Goal: Find specific page/section: Find specific page/section

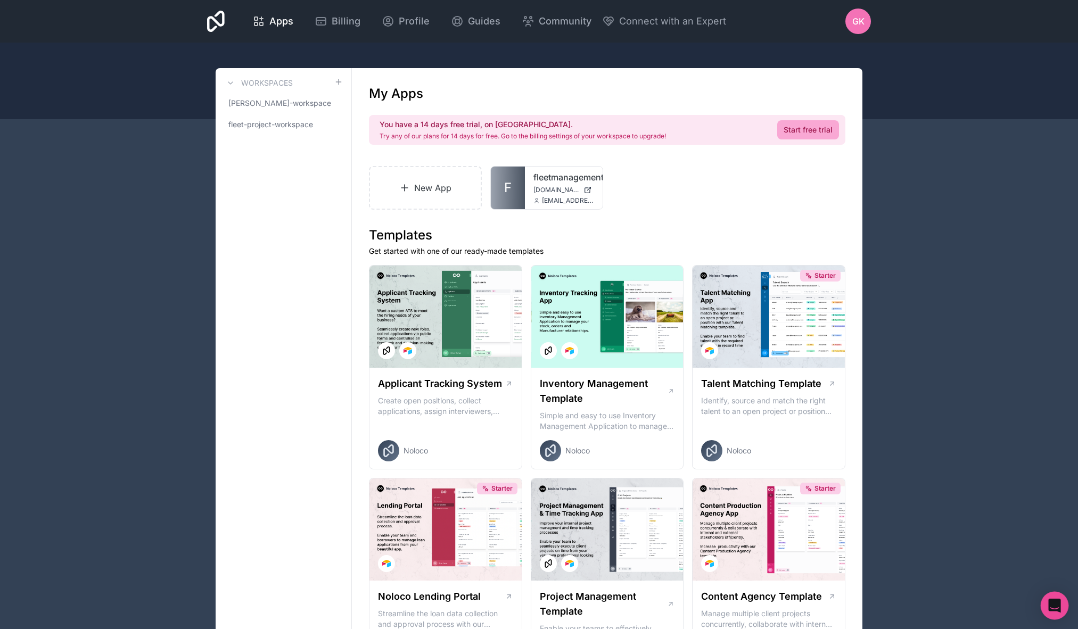
click at [1058, 610] on icon "Open Intercom Messenger" at bounding box center [1054, 606] width 12 height 14
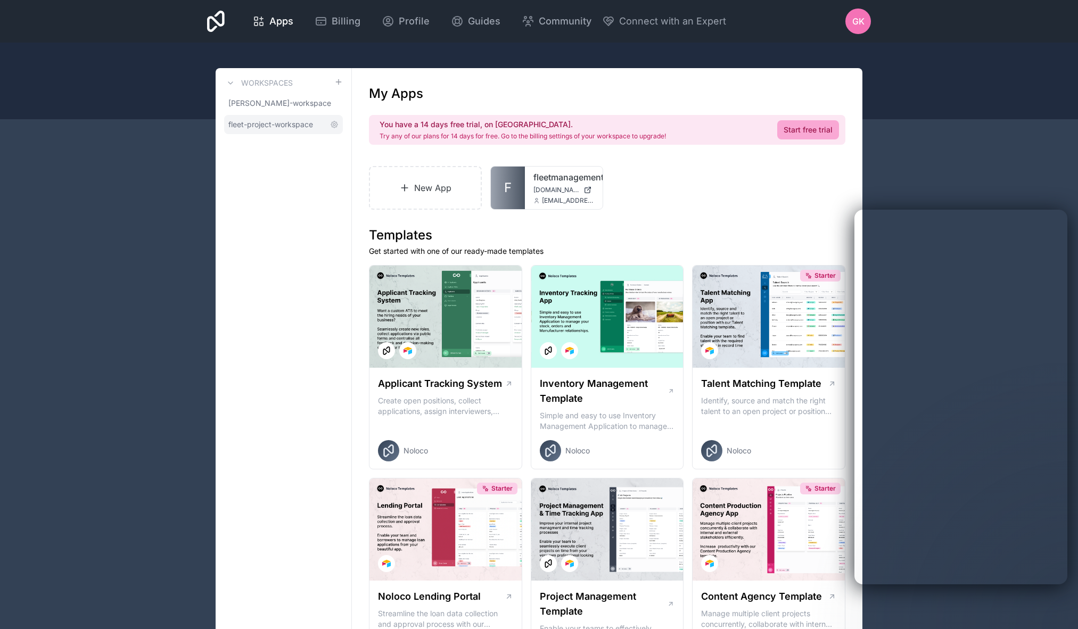
click at [290, 122] on span "fleet-project-workspace" at bounding box center [270, 124] width 85 height 11
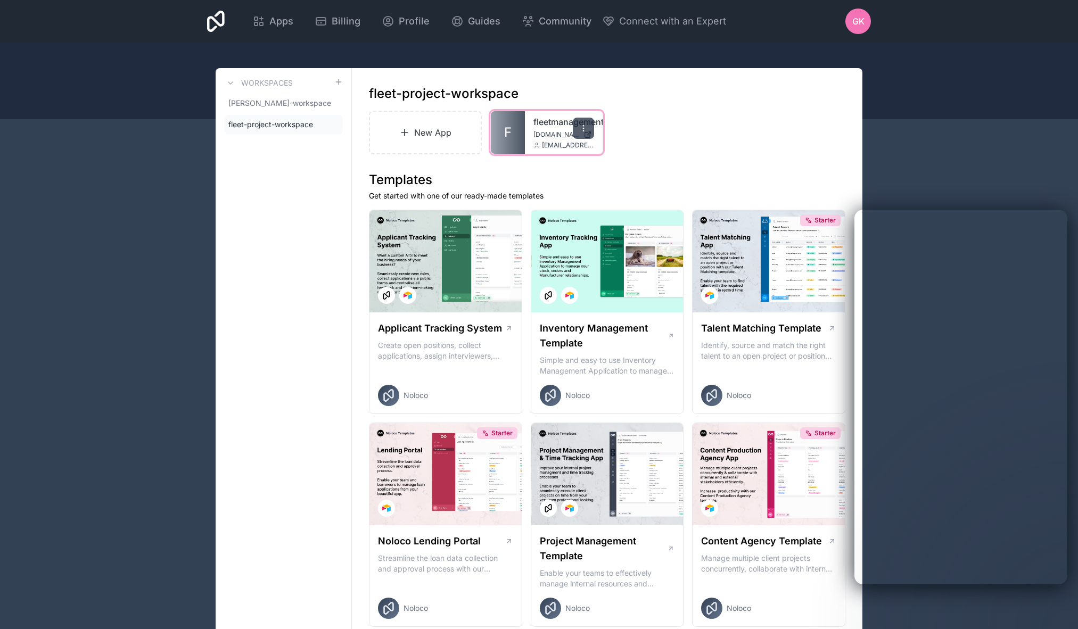
click at [586, 128] on icon at bounding box center [583, 128] width 9 height 9
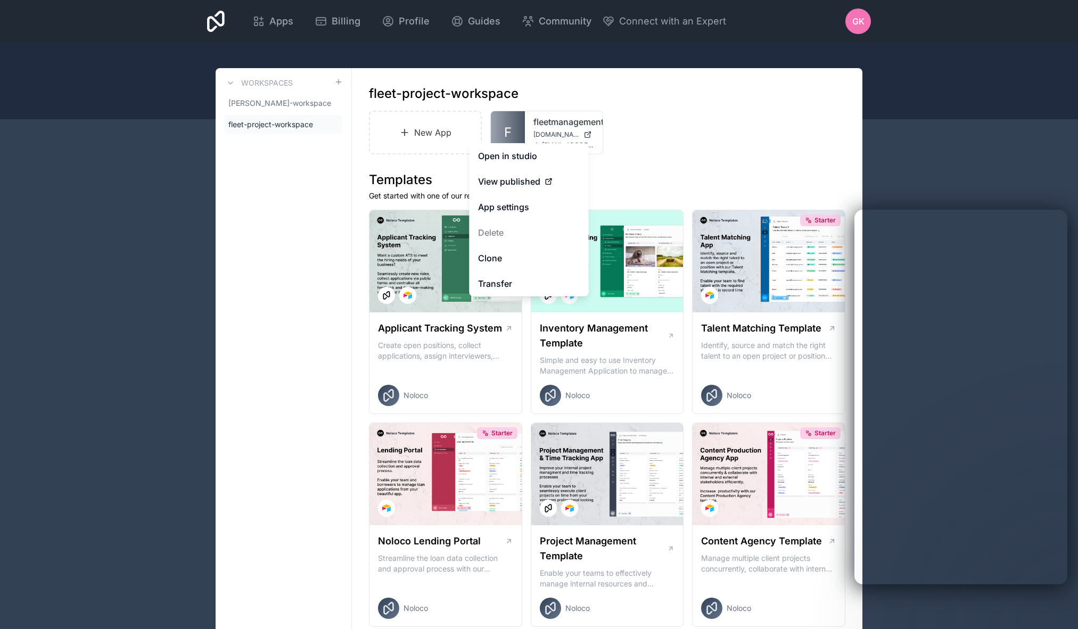
click at [652, 171] on h1 "Templates" at bounding box center [607, 179] width 476 height 17
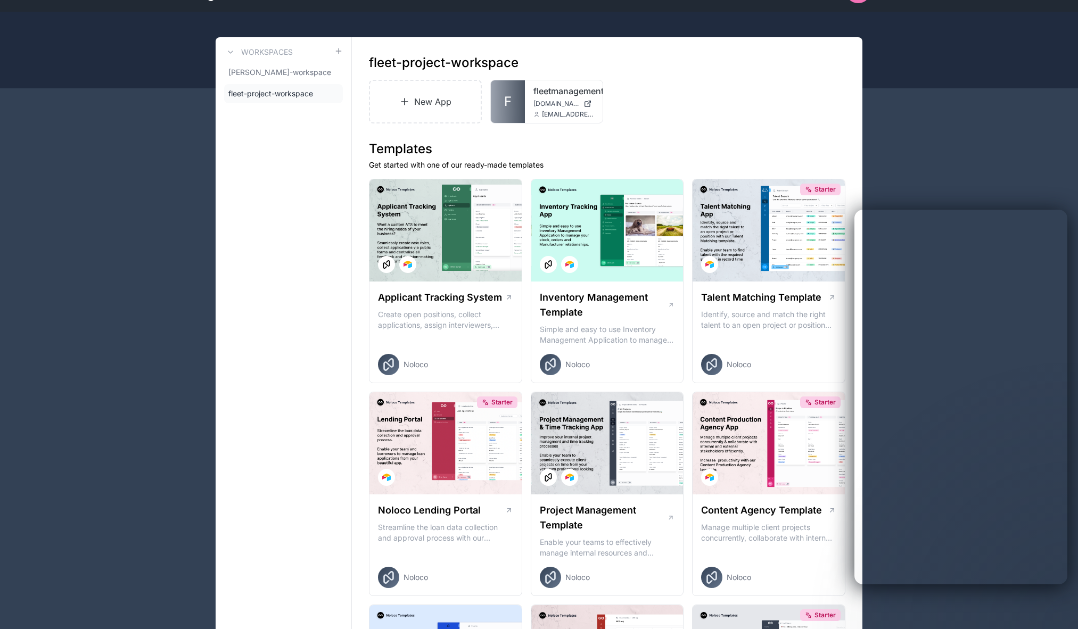
scroll to position [60, 0]
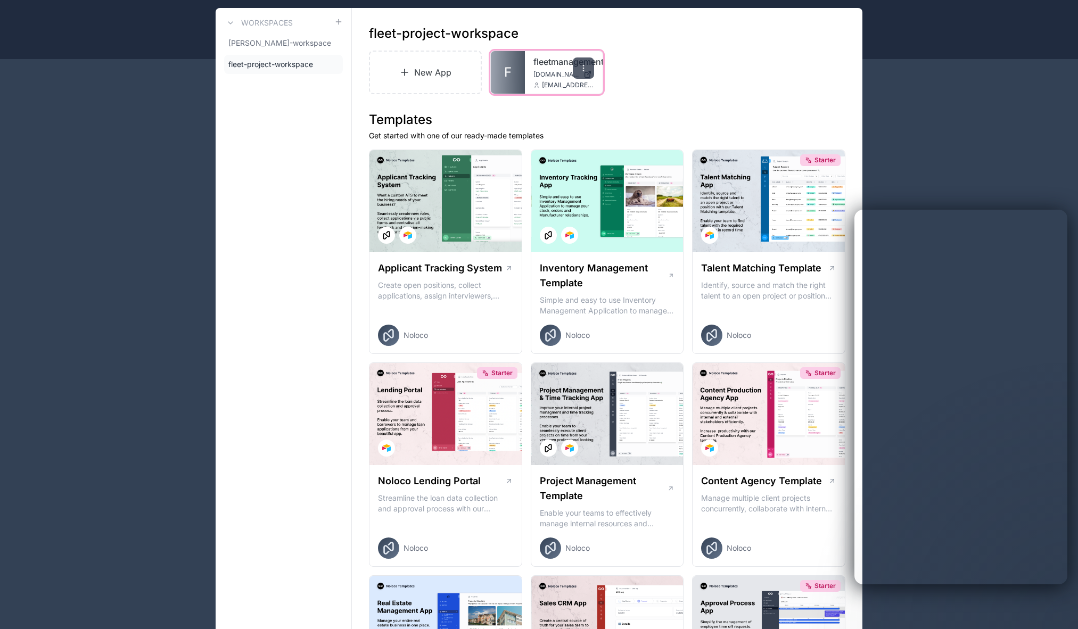
click at [574, 65] on div at bounding box center [583, 67] width 21 height 21
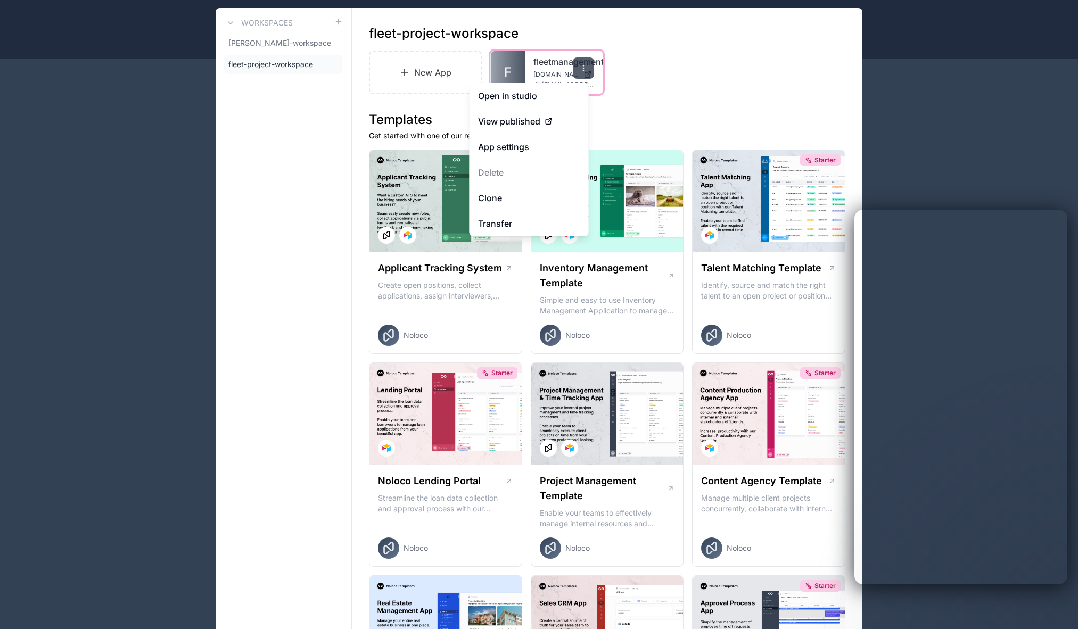
click at [574, 61] on div at bounding box center [583, 67] width 21 height 21
click at [512, 97] on link "Open in studio" at bounding box center [528, 96] width 119 height 26
